Goal: Information Seeking & Learning: Learn about a topic

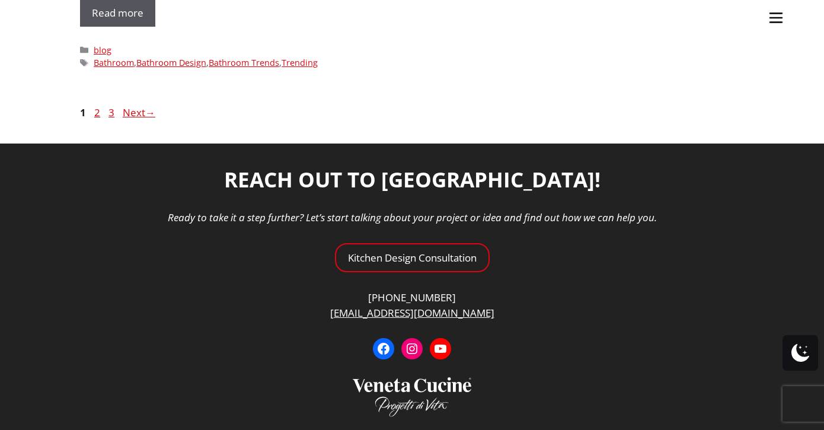
scroll to position [5833, 0]
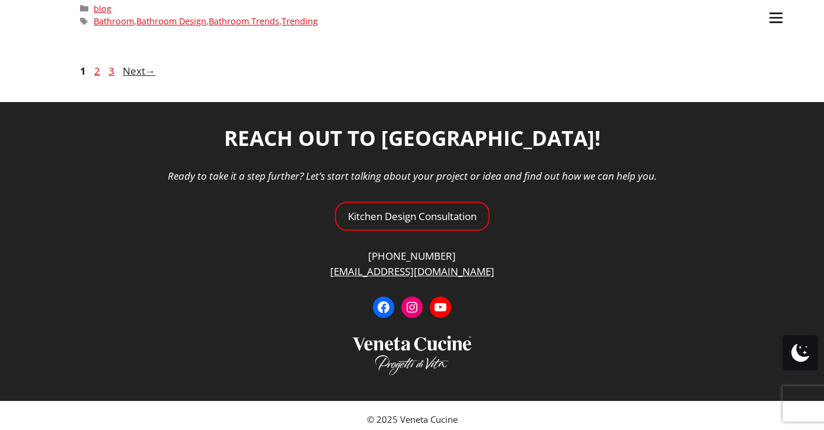
click at [130, 64] on link "Next →" at bounding box center [139, 71] width 39 height 14
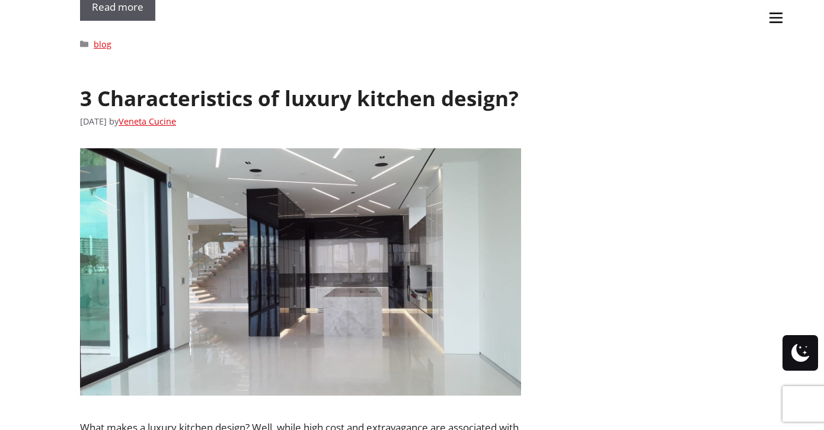
scroll to position [1228, 0]
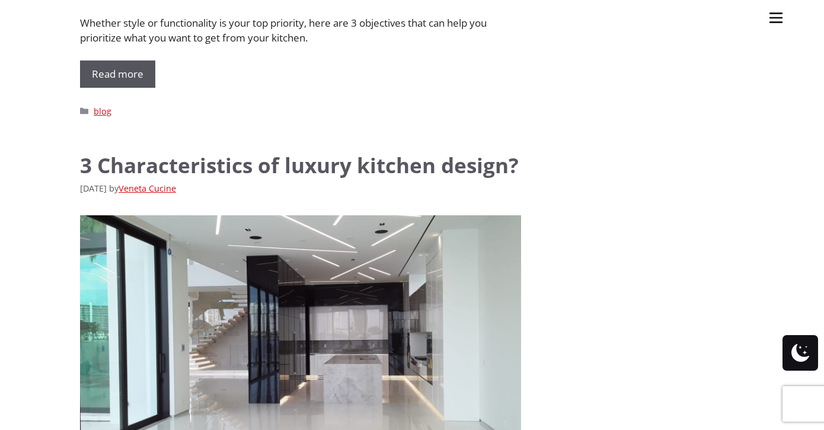
click at [315, 165] on link "3 Characteristics of luxury kitchen design?" at bounding box center [299, 165] width 439 height 28
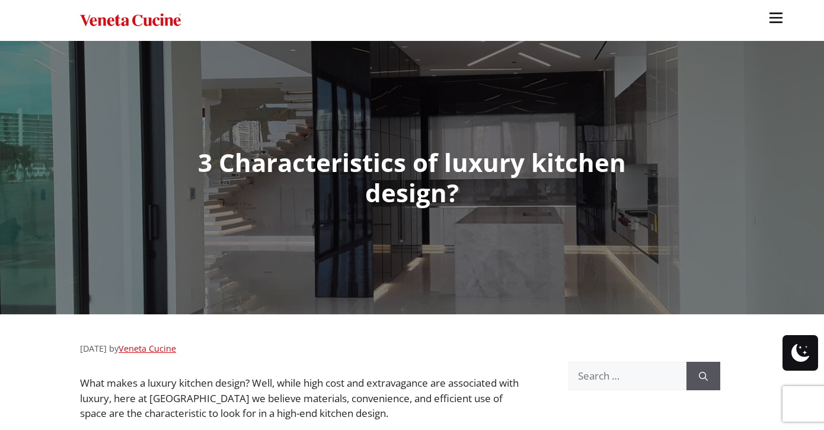
drag, startPoint x: 192, startPoint y: 156, endPoint x: 302, endPoint y: 160, distance: 109.7
click at [302, 160] on ul "Kitchens Projects Other Products Bathrooms Closets Italian Doors About Blog Con…" at bounding box center [412, 215] width 824 height 430
drag, startPoint x: 221, startPoint y: 158, endPoint x: 409, endPoint y: 162, distance: 187.9
click at [409, 162] on ul "Kitchens Projects Other Products Bathrooms Closets Italian Doors About Blog Con…" at bounding box center [412, 215] width 824 height 430
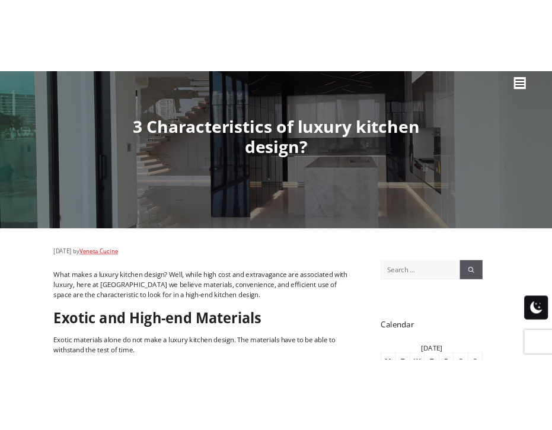
scroll to position [69, 0]
